Goal: Task Accomplishment & Management: Manage account settings

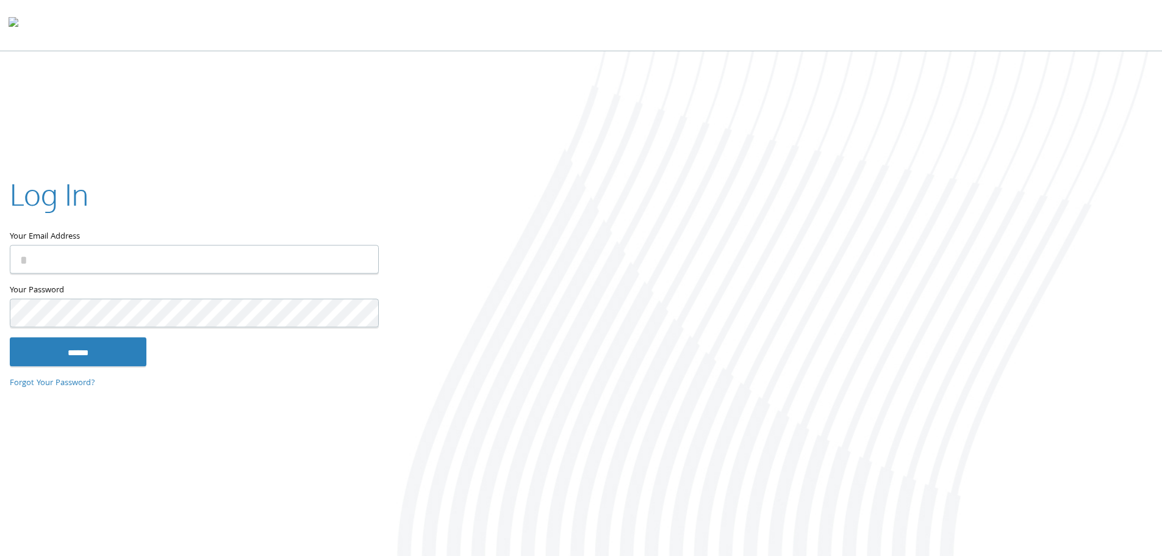
type input "**********"
click at [95, 353] on input "******" at bounding box center [78, 351] width 137 height 29
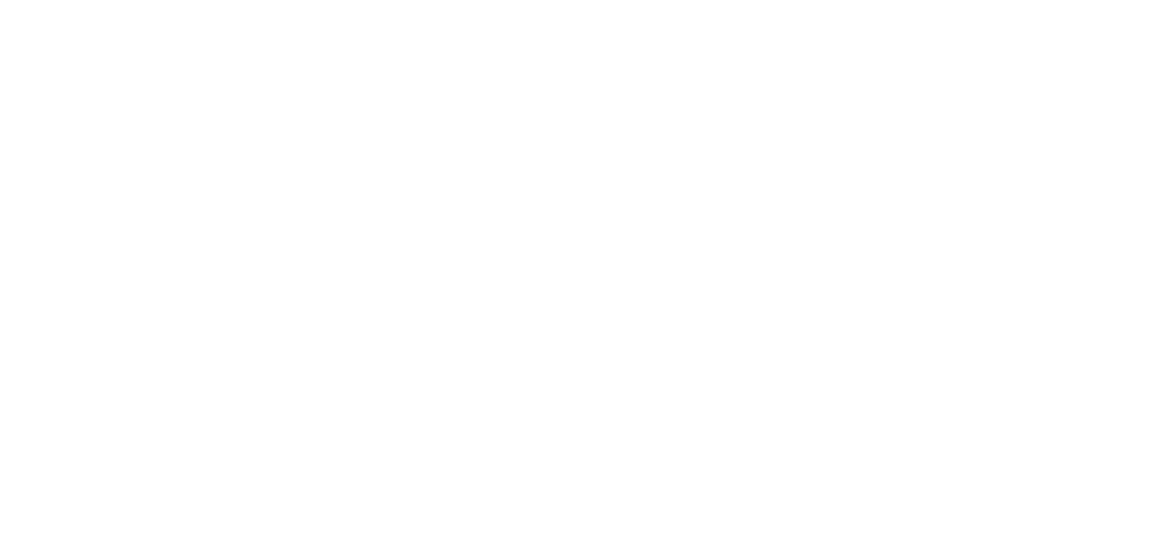
type input "**********"
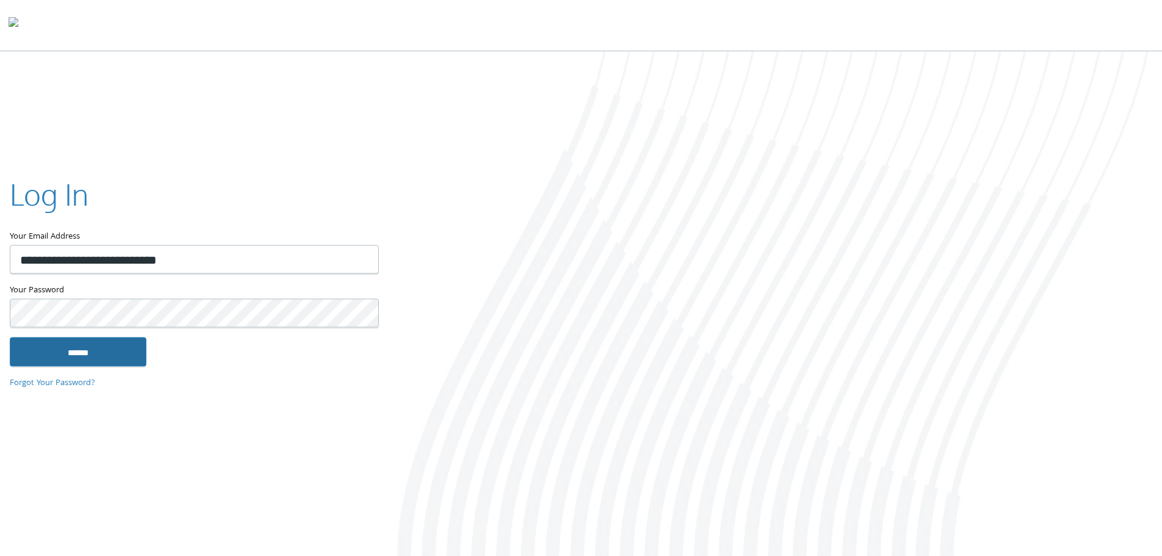
click at [76, 350] on input "******" at bounding box center [78, 351] width 137 height 29
